Goal: Browse casually: Explore the website without a specific task or goal

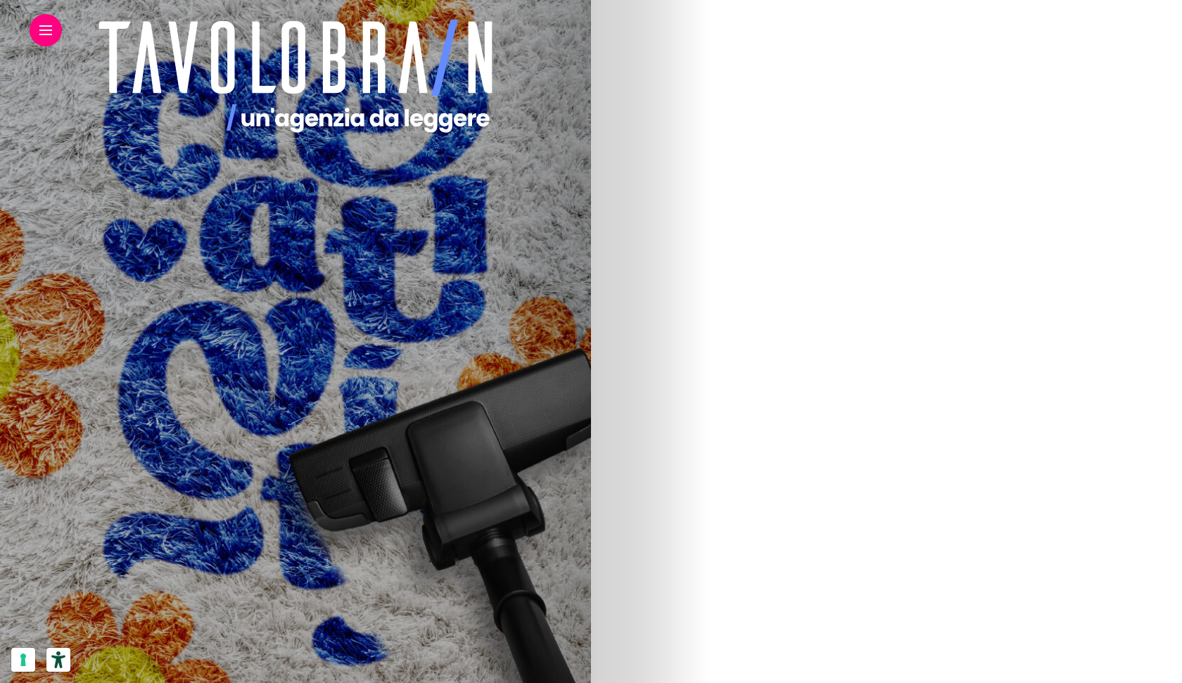
scroll to position [262, 0]
click at [405, 452] on img at bounding box center [154, 501] width 500 height 844
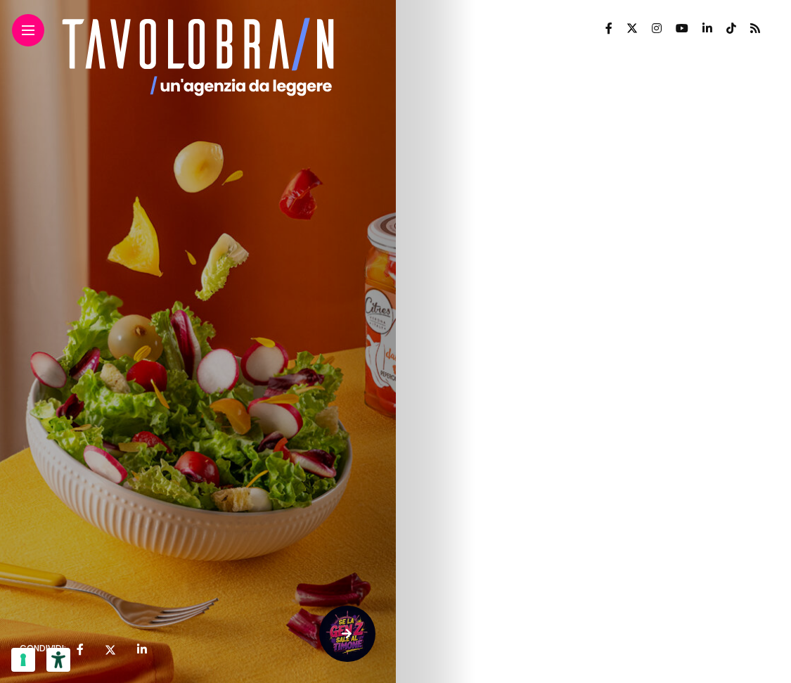
click at [365, 375] on strong "boom economico, lo stesso boom che ha battezzato come boomer coloro che sono na…" at bounding box center [192, 374] width 345 height 49
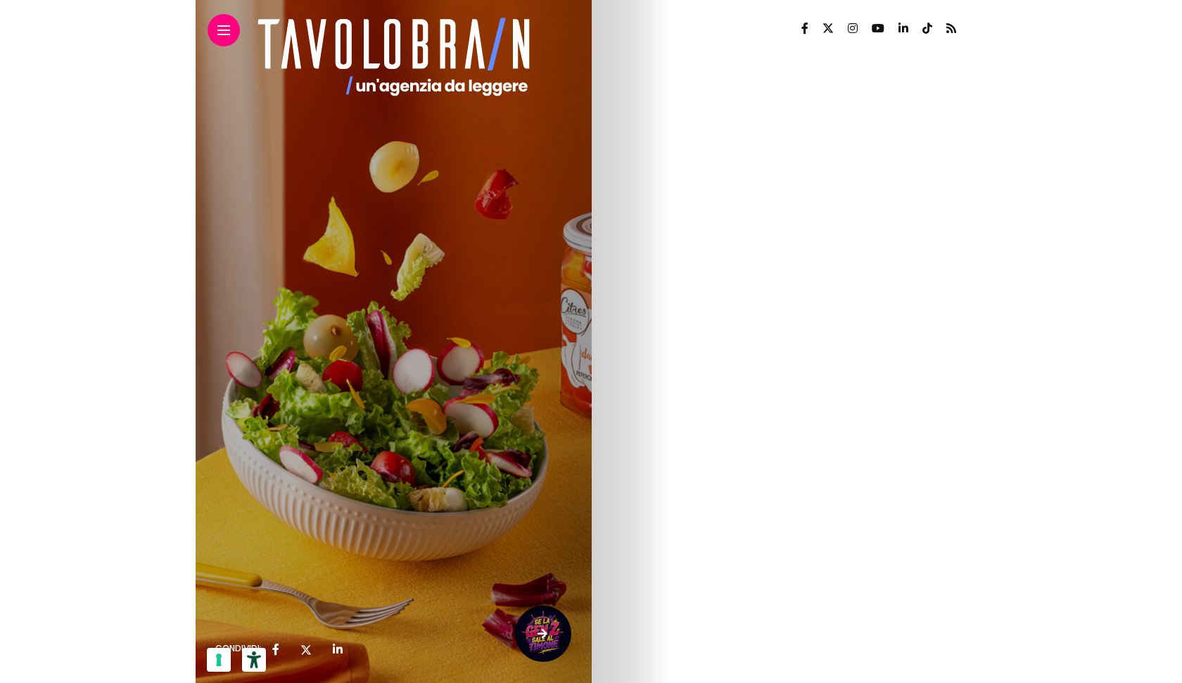
scroll to position [7, 0]
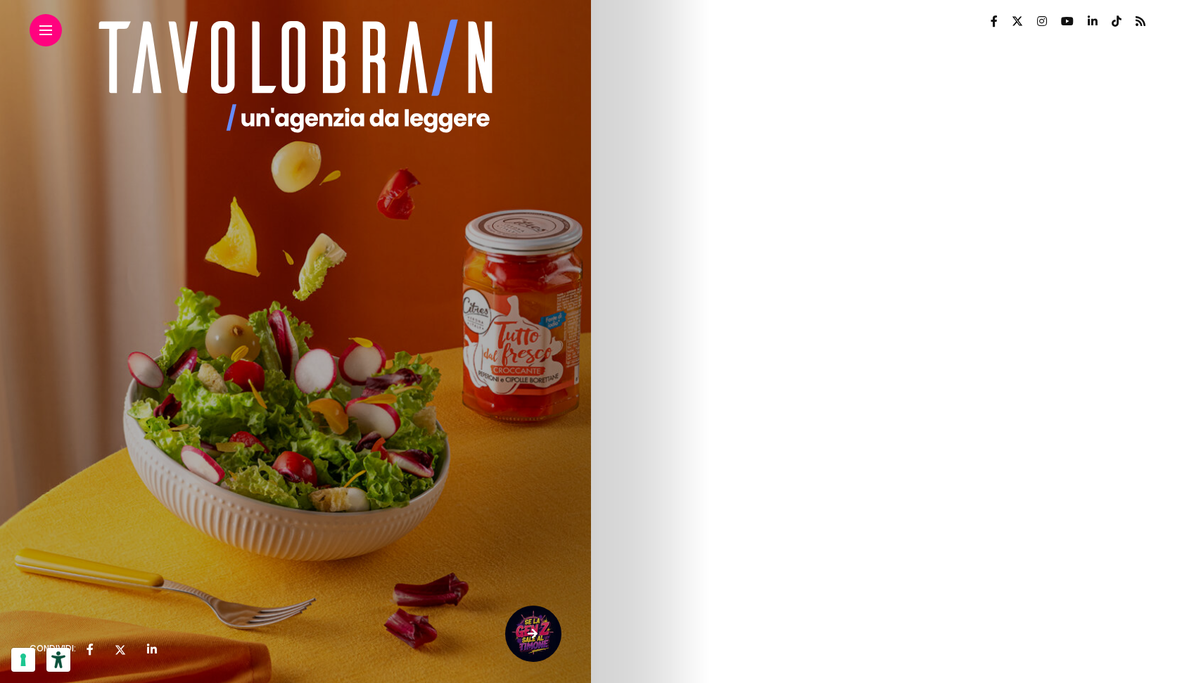
click at [561, 144] on h1 "Il food cambierà ancora" at bounding box center [296, 120] width 532 height 52
drag, startPoint x: 502, startPoint y: 118, endPoint x: 201, endPoint y: 53, distance: 308.1
click at [201, 53] on div at bounding box center [296, 76] width 426 height 125
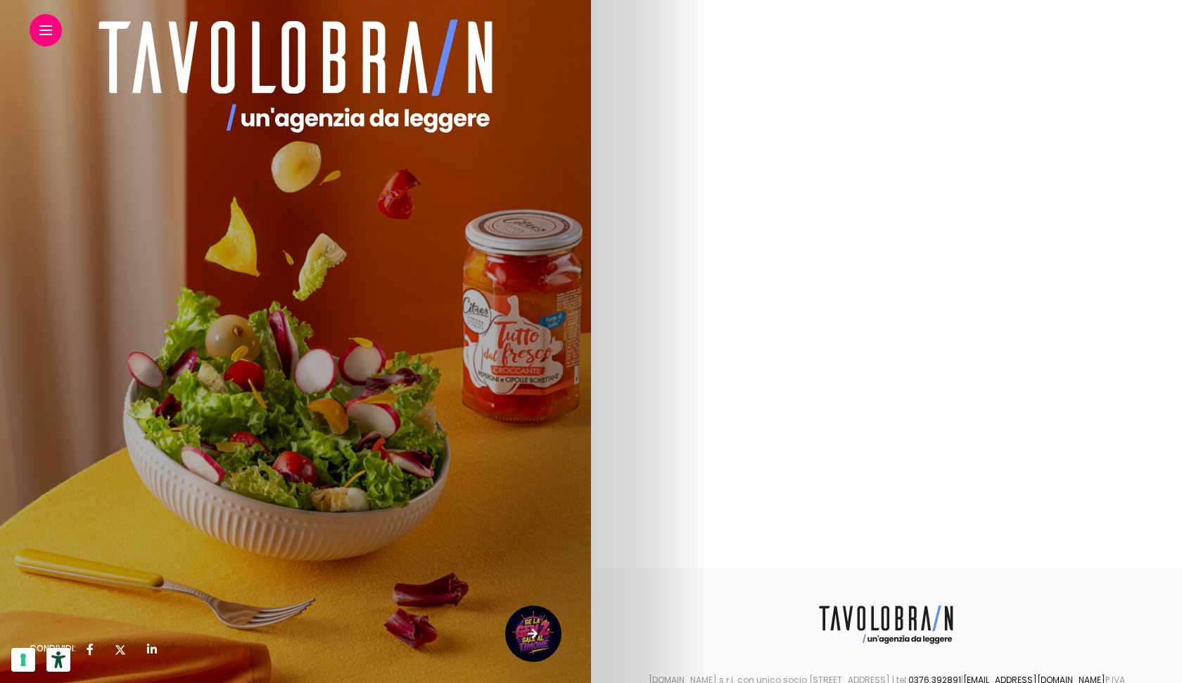
drag, startPoint x: 983, startPoint y: 592, endPoint x: 798, endPoint y: 537, distance: 192.3
click at [797, 568] on footer "|" at bounding box center [886, 651] width 591 height 166
drag, startPoint x: 806, startPoint y: 534, endPoint x: 986, endPoint y: 598, distance: 191.8
click at [986, 598] on footer "|" at bounding box center [886, 651] width 591 height 166
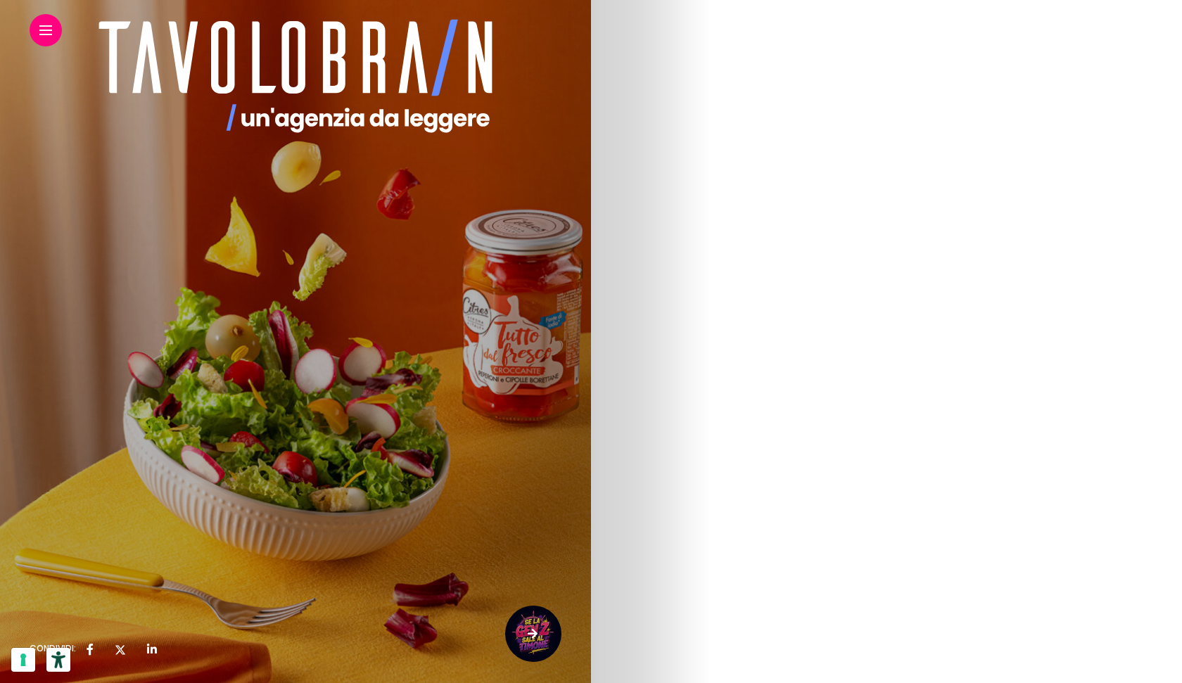
scroll to position [4107, 0]
click at [13, 21] on header "il blog categorie cose da nerd graphic design inspiration marketing & advertisi…" at bounding box center [295, 30] width 591 height 61
click at [42, 29] on link at bounding box center [45, 30] width 13 height 9
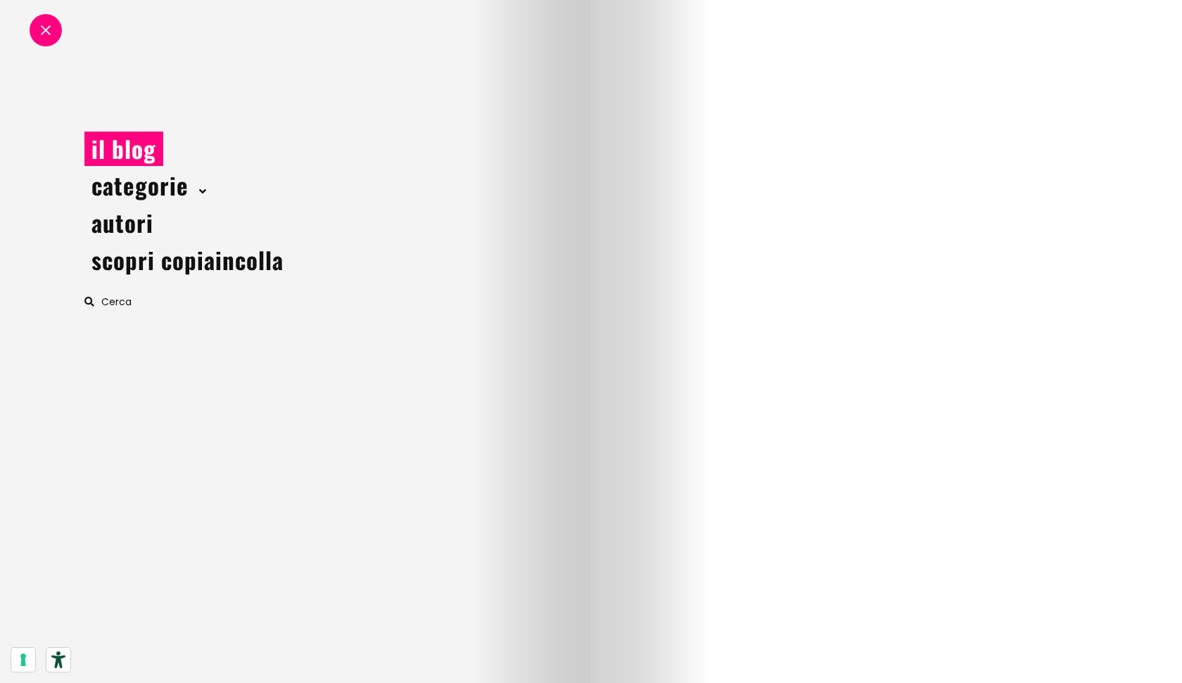
click at [148, 158] on link "il blog" at bounding box center [123, 149] width 79 height 34
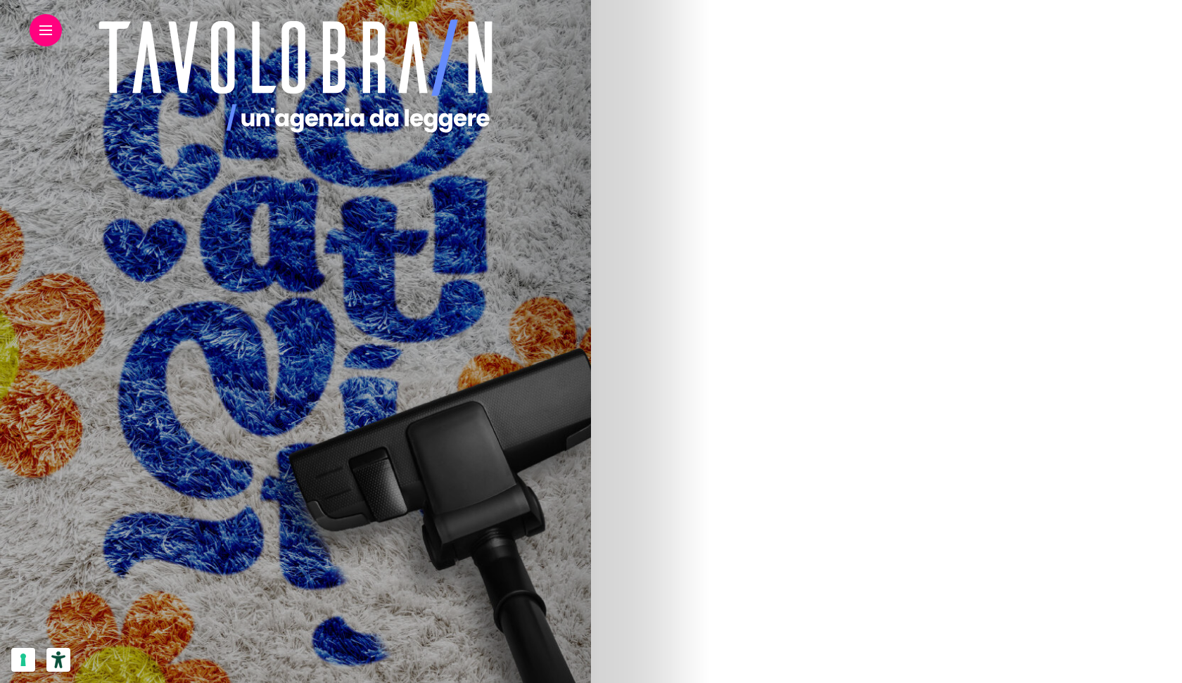
scroll to position [864, 0]
click at [687, 229] on img at bounding box center [436, 223] width 500 height 844
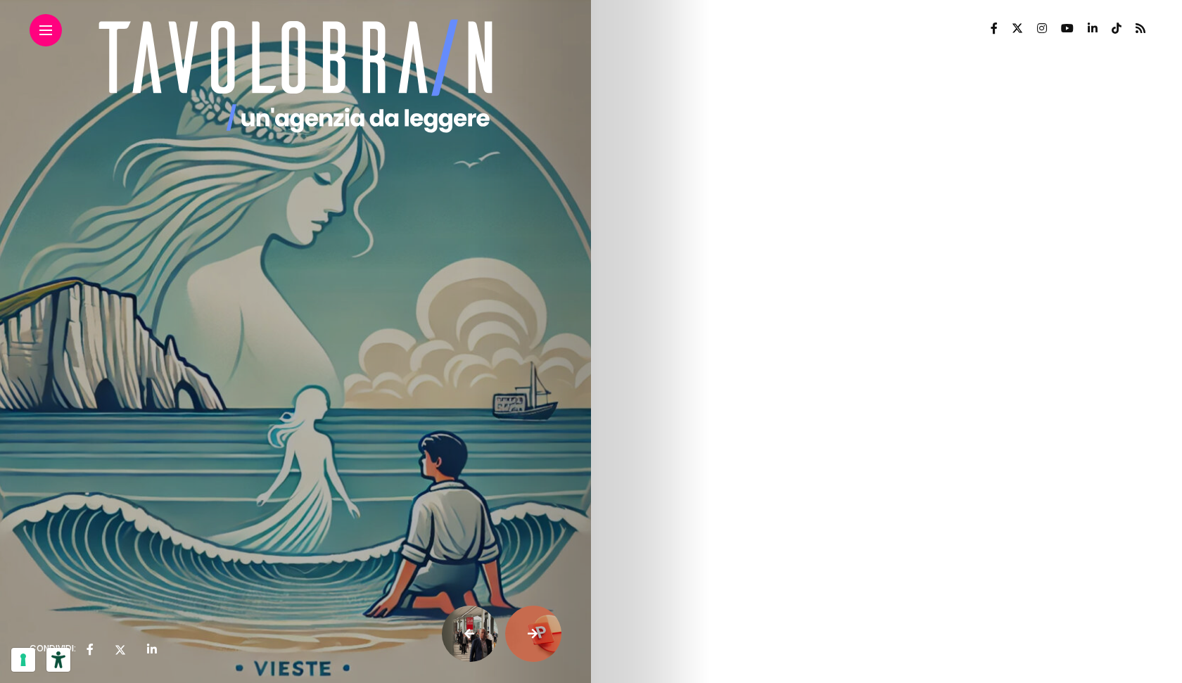
click at [42, 26] on span at bounding box center [45, 25] width 13 height 1
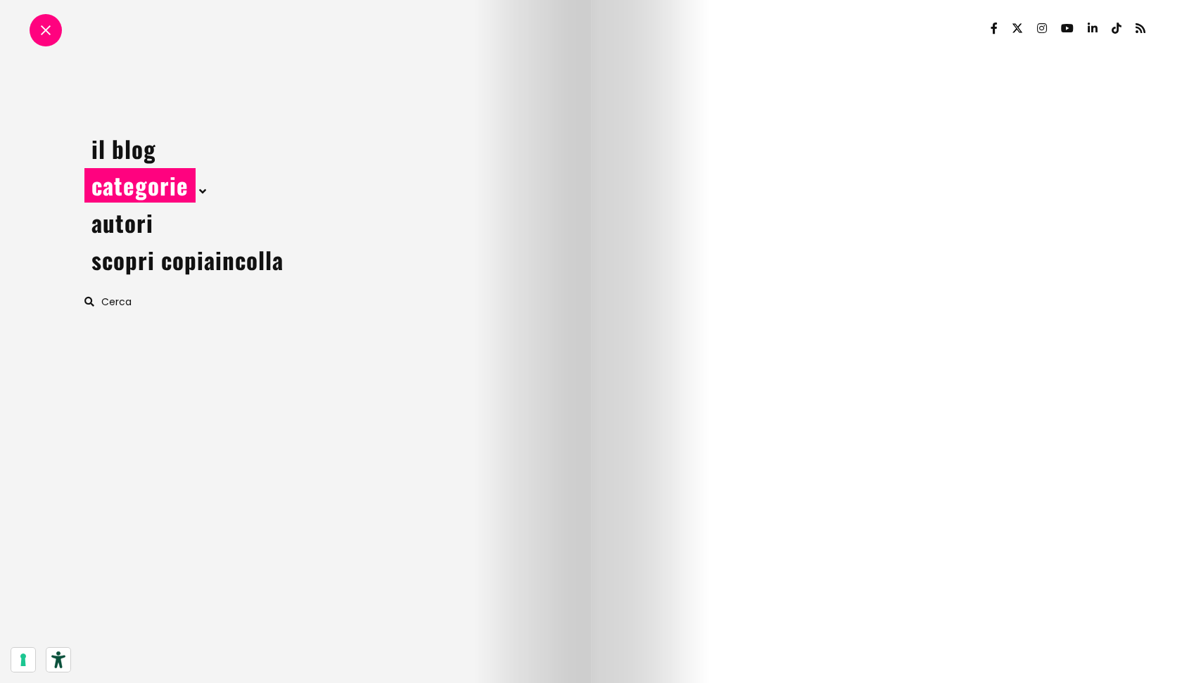
click at [145, 199] on link "categorie" at bounding box center [139, 185] width 111 height 34
click at [137, 227] on link "autori" at bounding box center [122, 222] width 76 height 34
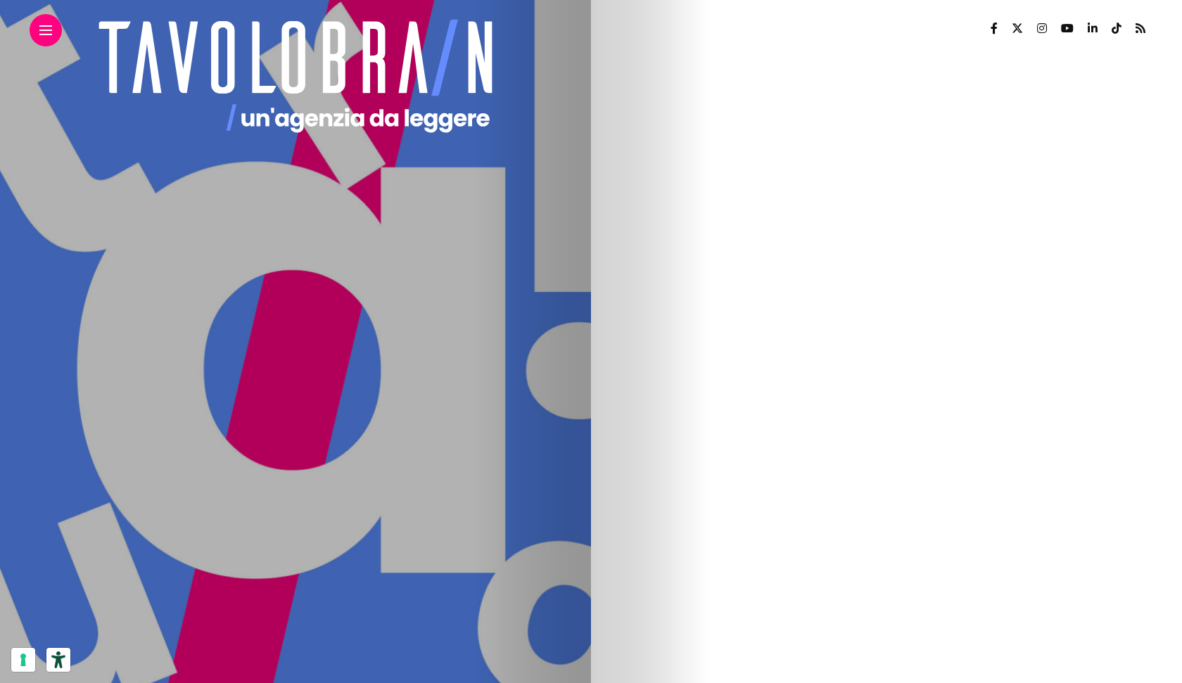
click at [49, 29] on link at bounding box center [45, 30] width 13 height 9
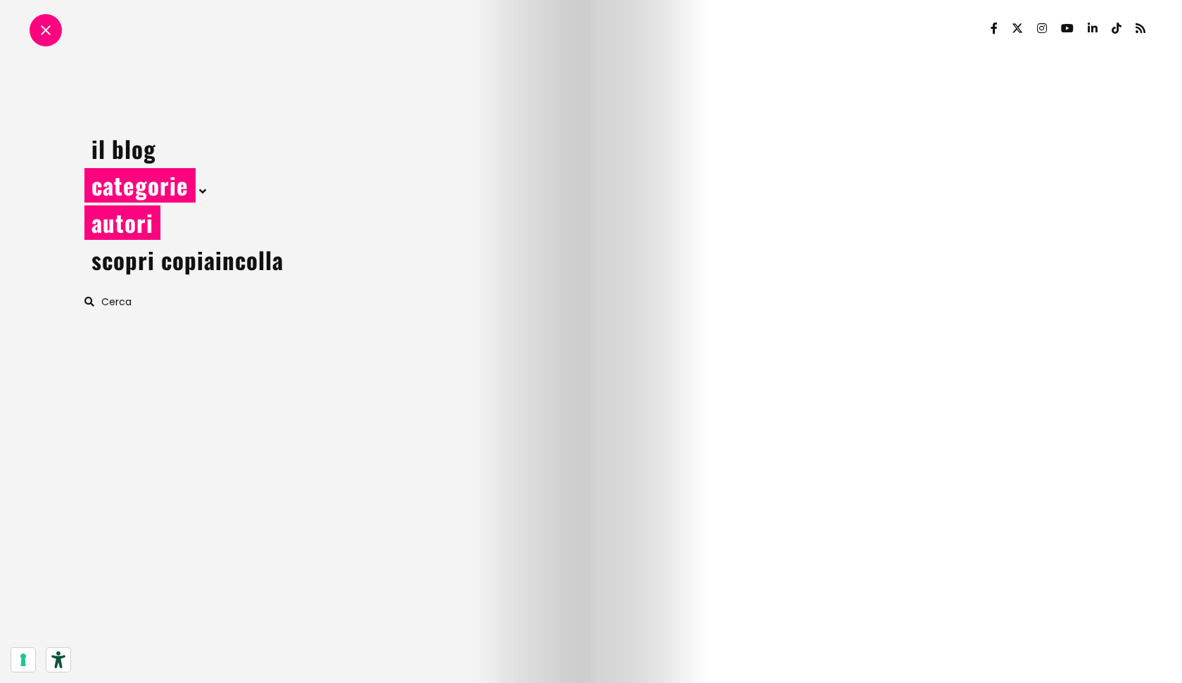
click at [155, 194] on link "categorie" at bounding box center [139, 185] width 111 height 34
click at [201, 189] on span at bounding box center [201, 191] width 11 height 15
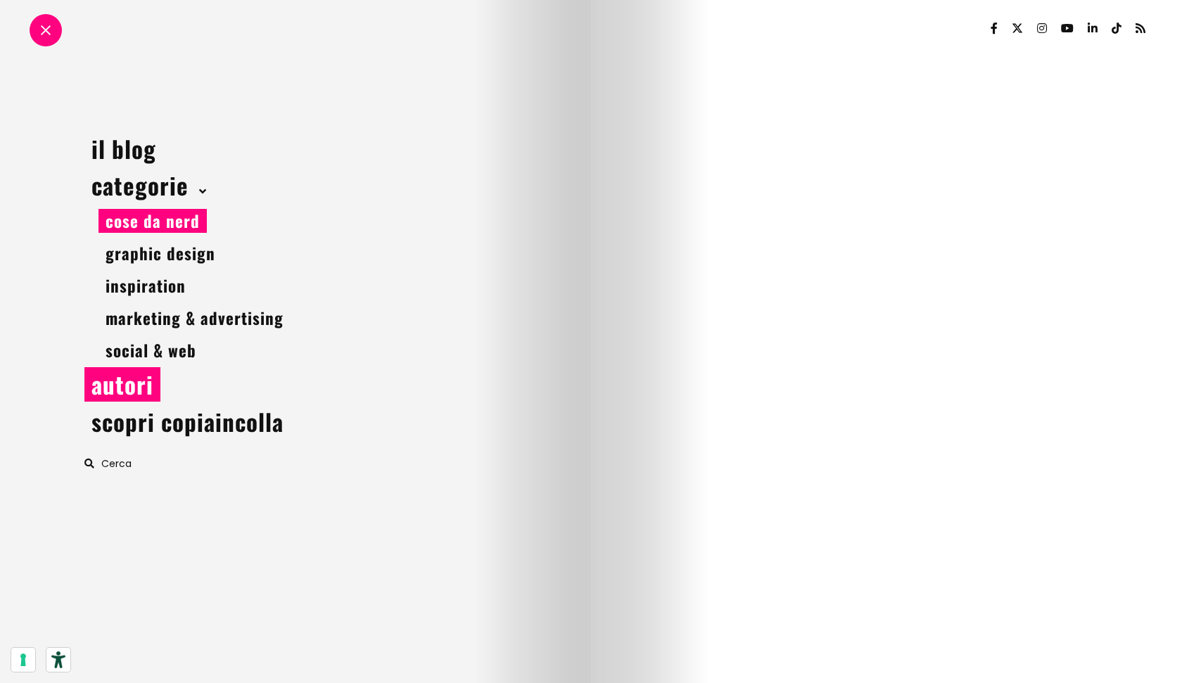
click at [171, 216] on link "cose da nerd" at bounding box center [152, 221] width 108 height 24
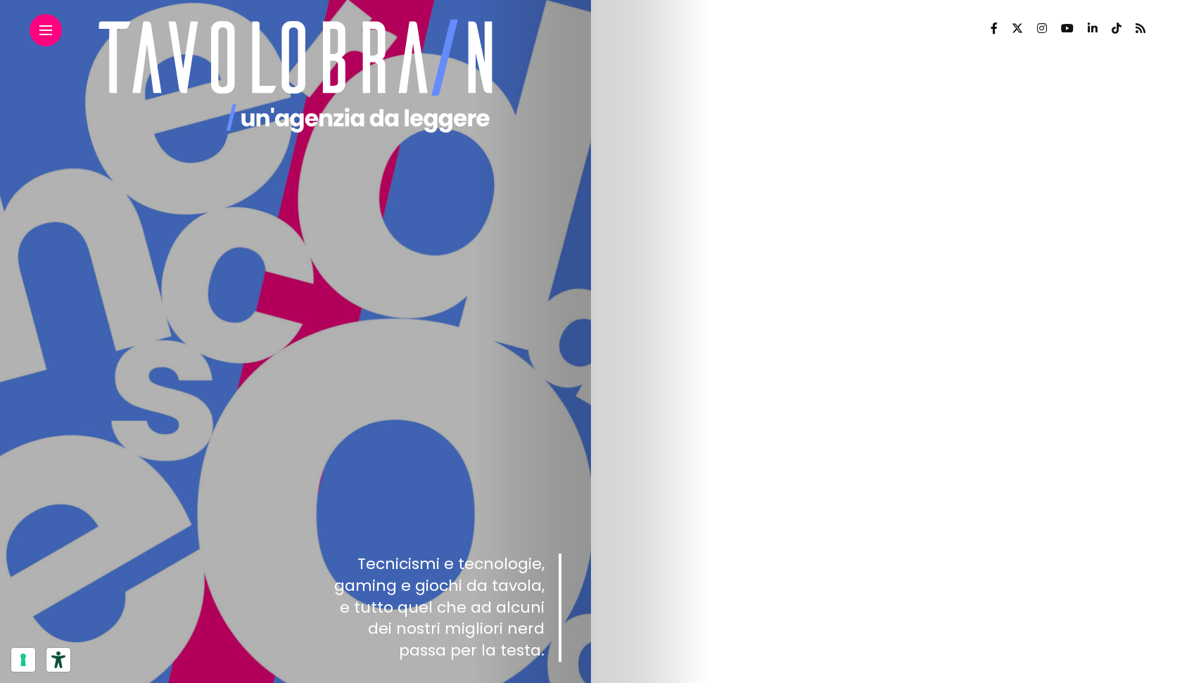
click at [405, 331] on img at bounding box center [154, 303] width 500 height 844
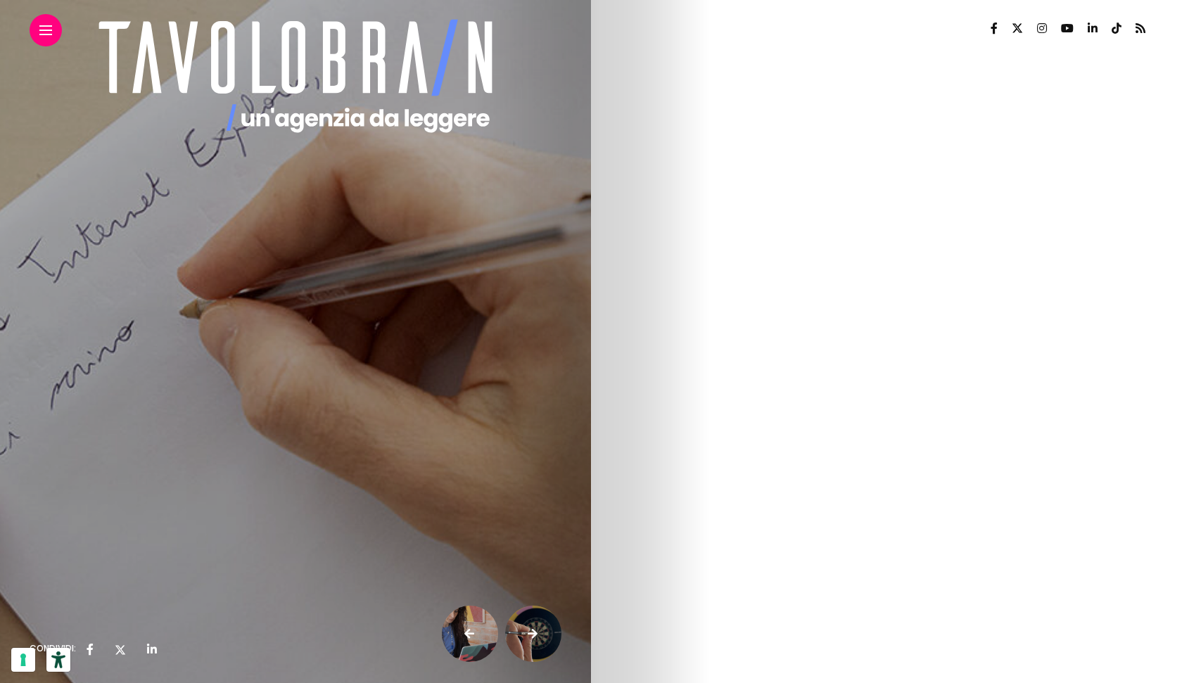
click at [63, 37] on header "il blog categorie cose da nerd graphic design inspiration marketing & advertisi…" at bounding box center [295, 30] width 591 height 61
click at [58, 36] on div at bounding box center [46, 30] width 32 height 32
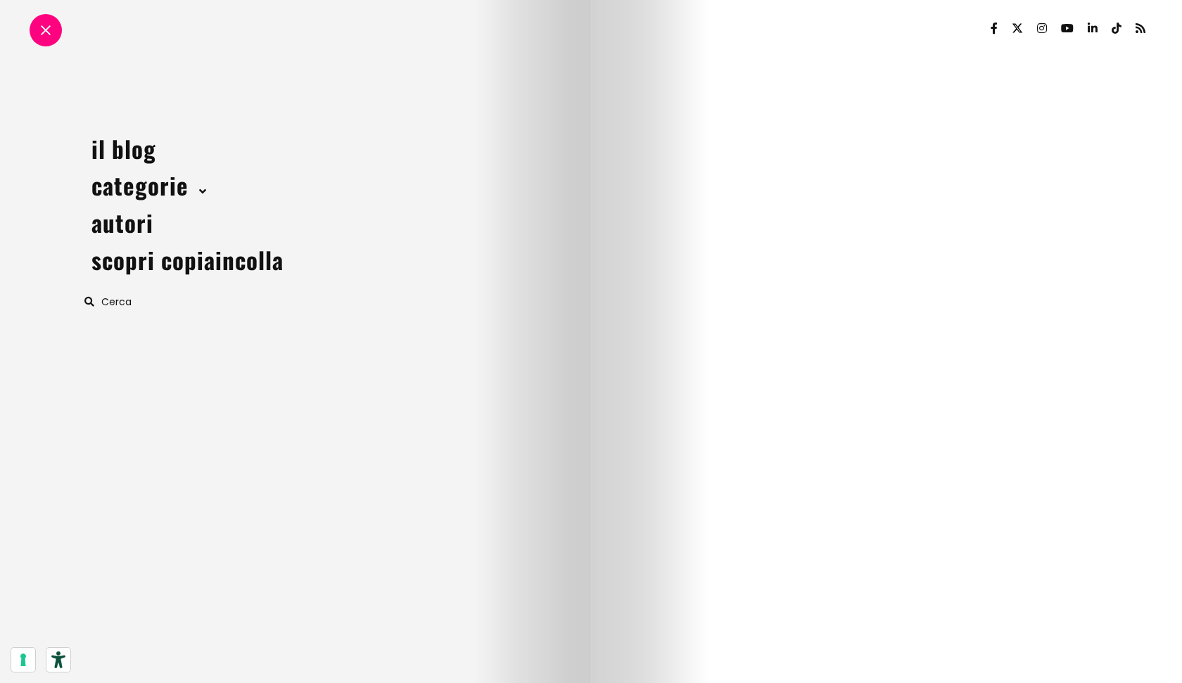
click at [169, 96] on div "il blog categorie cose da nerd graphic design inspiration marketing & advertisi…" at bounding box center [295, 341] width 591 height 683
click at [43, 26] on link at bounding box center [45, 30] width 13 height 9
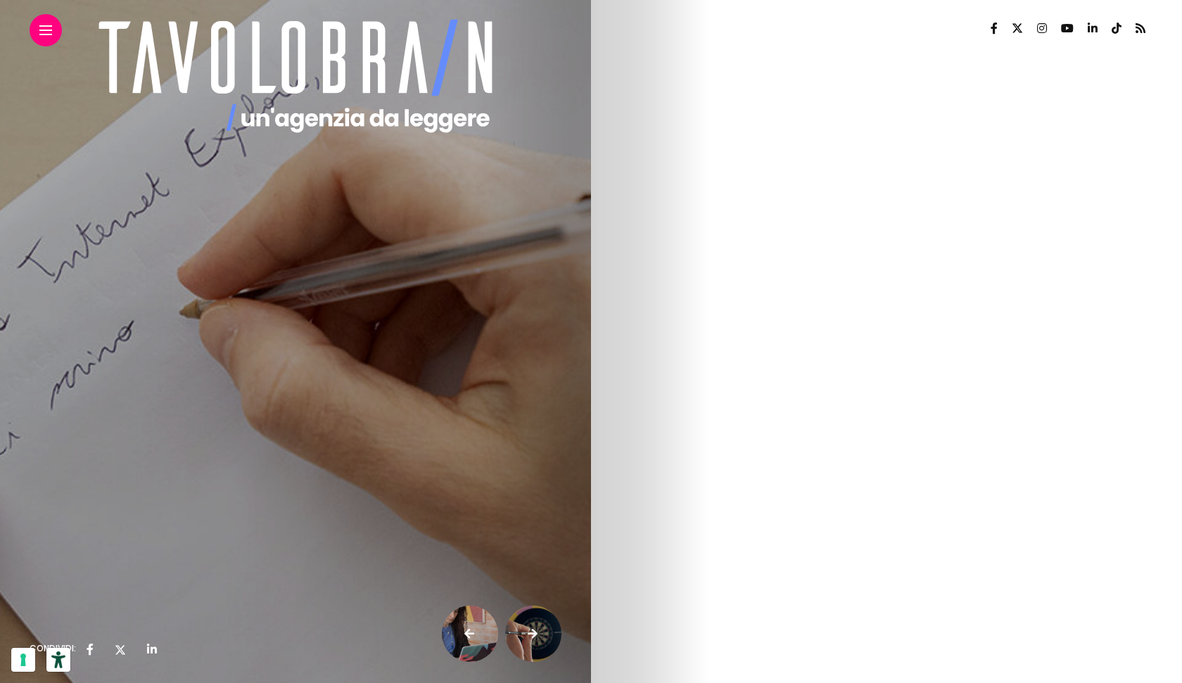
click at [235, 83] on icon at bounding box center [296, 76] width 412 height 125
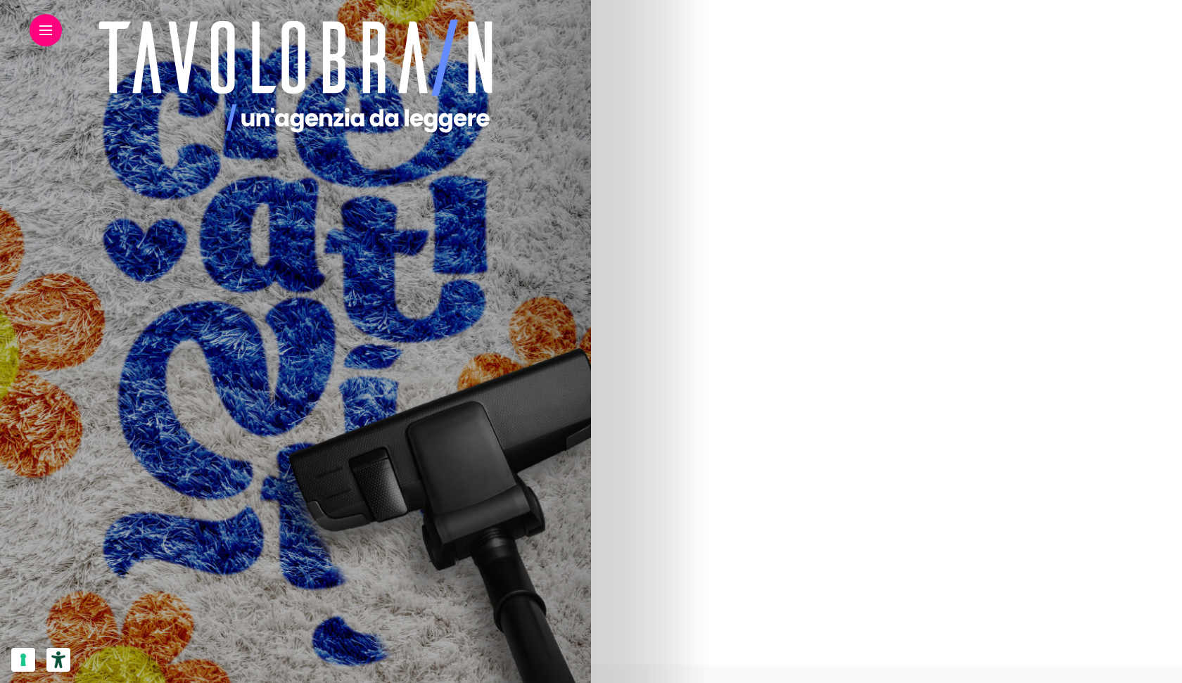
scroll to position [3210, 0]
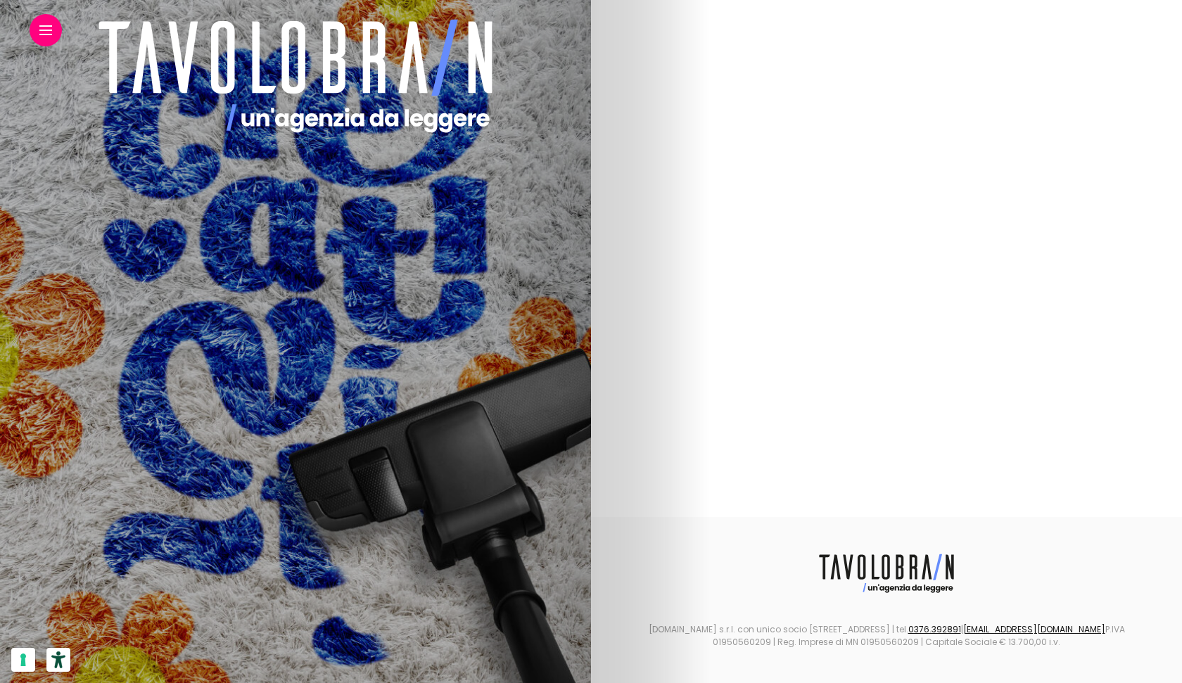
click at [774, 535] on footer "|" at bounding box center [886, 600] width 591 height 166
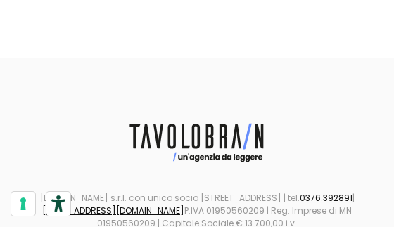
scroll to position [5512, 0]
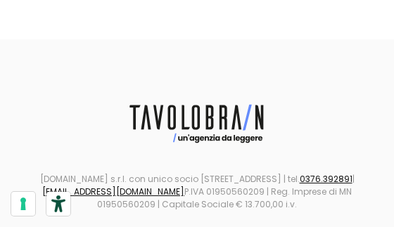
click at [276, 71] on footer "|" at bounding box center [197, 142] width 394 height 207
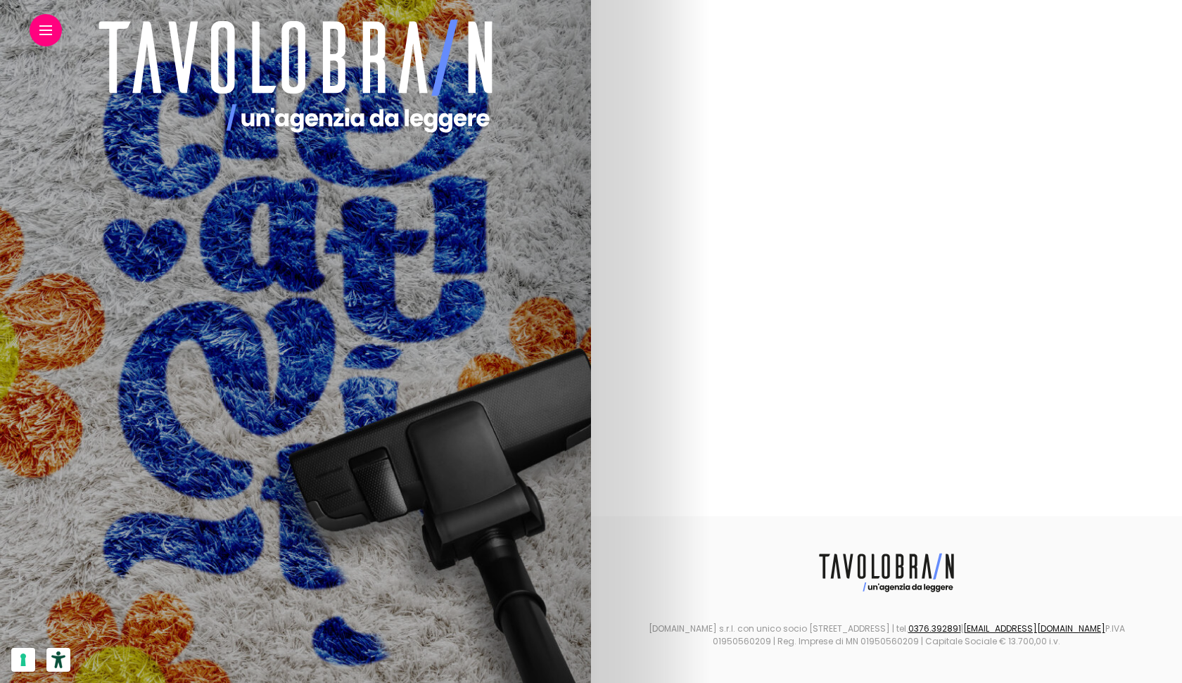
scroll to position [3210, 0]
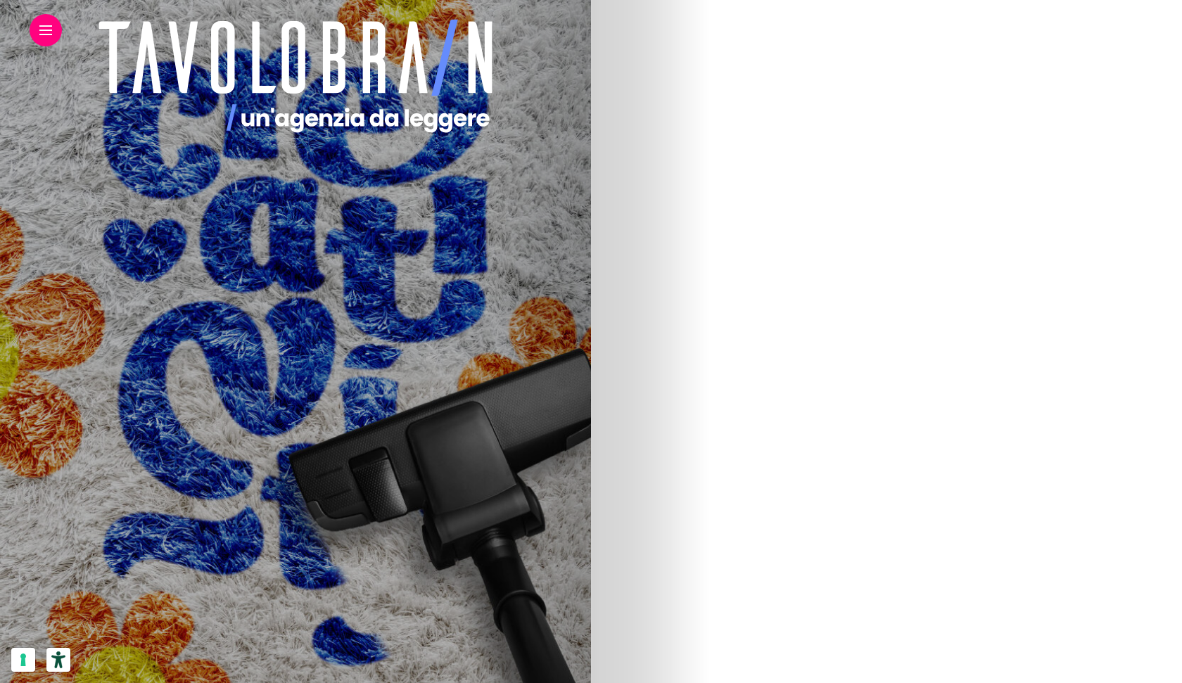
scroll to position [521, 0]
click at [687, 189] on img at bounding box center [436, 243] width 500 height 844
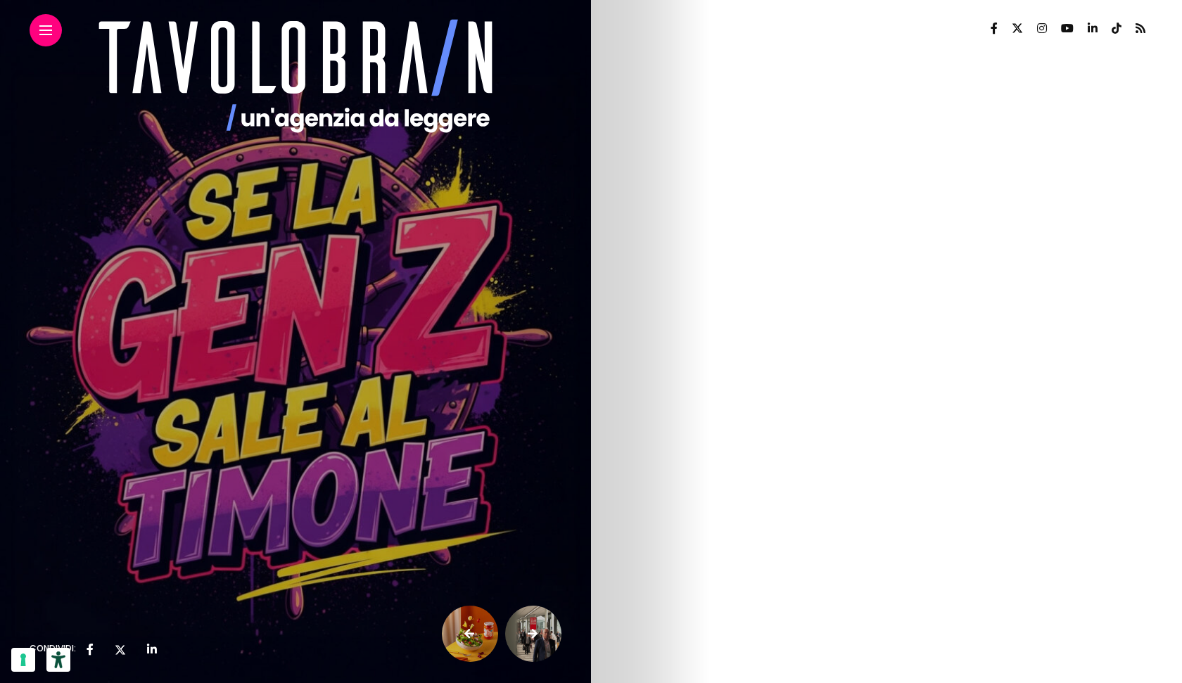
scroll to position [4, 0]
